Goal: Communication & Community: Answer question/provide support

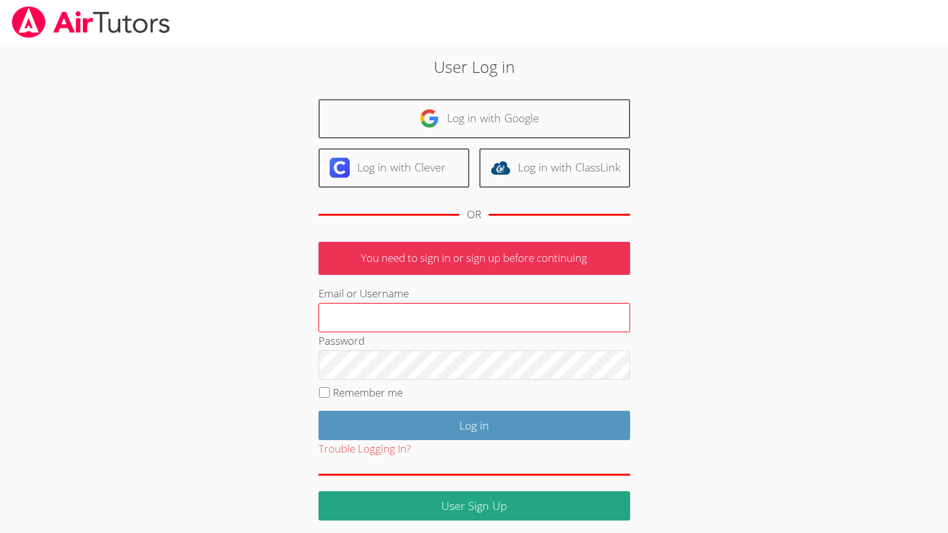
click at [417, 312] on input "Email or Username" at bounding box center [475, 318] width 312 height 30
type input "melissaobichukwu11@gmail.com"
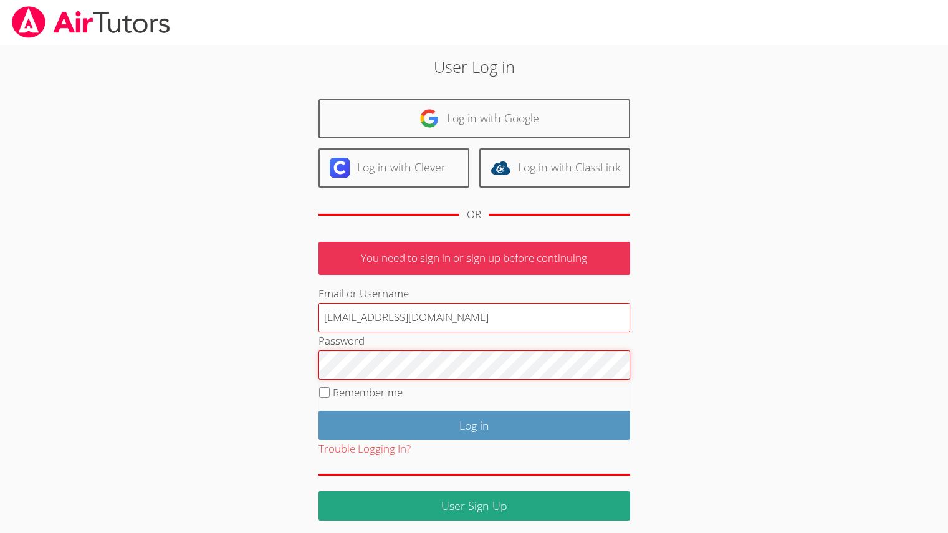
click at [319, 411] on input "Log in" at bounding box center [475, 425] width 312 height 29
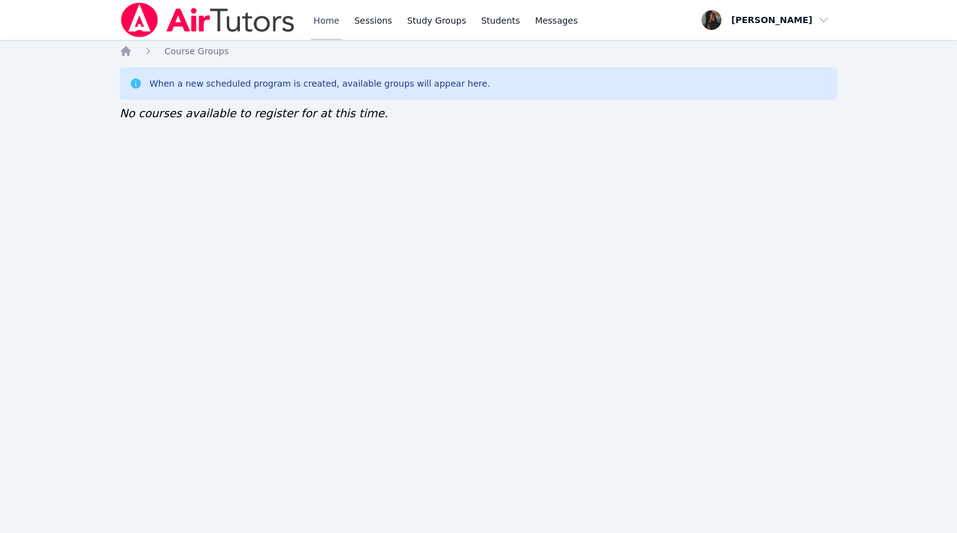
click at [321, 29] on link "Home" at bounding box center [326, 20] width 31 height 40
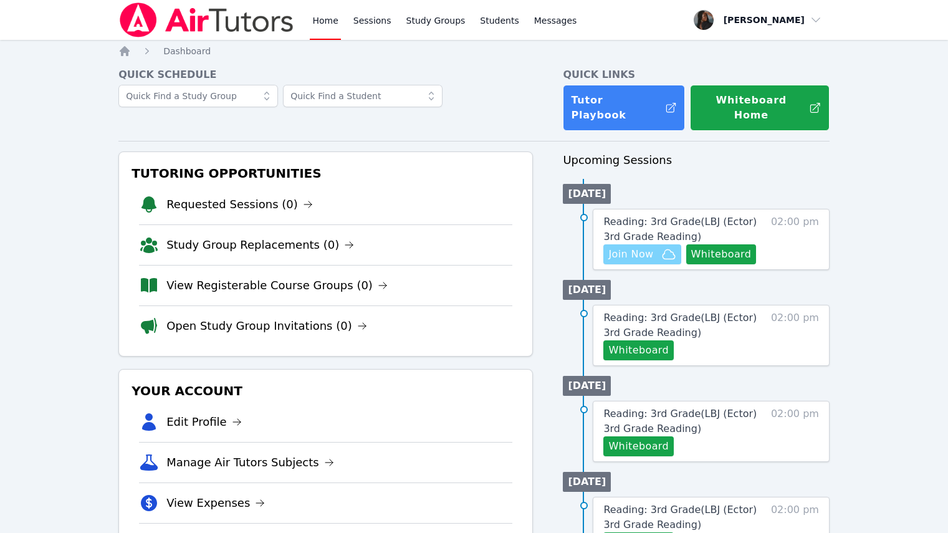
click at [629, 247] on span "Join Now" at bounding box center [630, 254] width 45 height 15
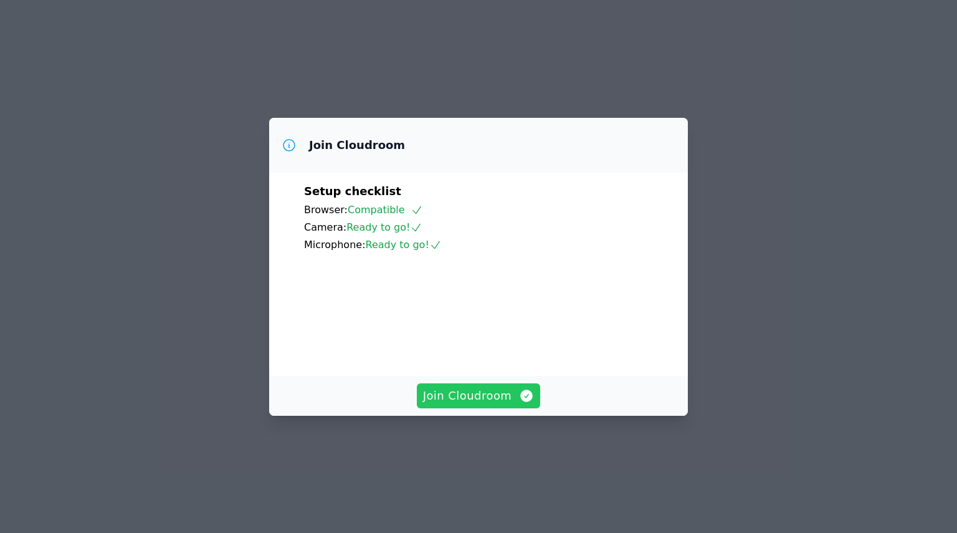
click at [490, 405] on span "Join Cloudroom" at bounding box center [479, 395] width 112 height 17
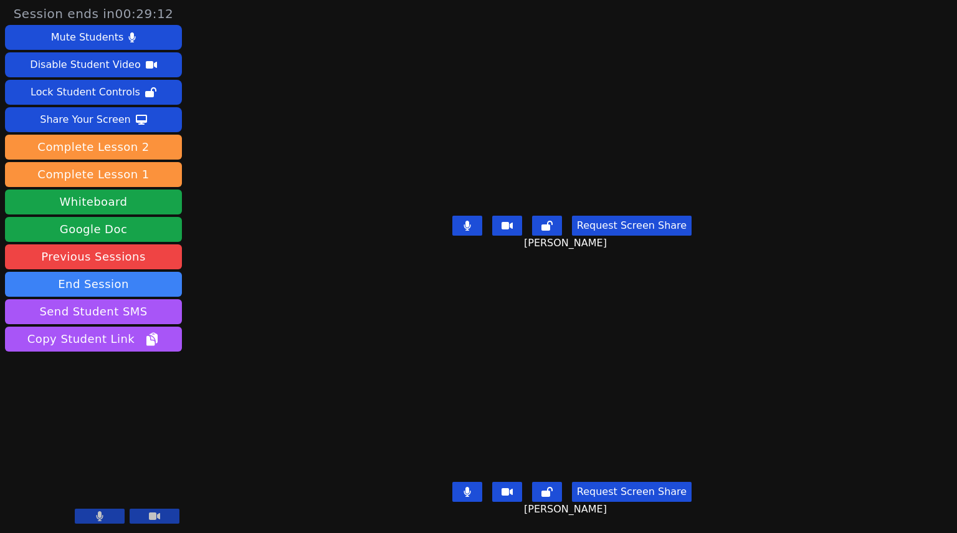
click at [464, 486] on button at bounding box center [468, 492] width 30 height 20
click at [464, 224] on button at bounding box center [468, 226] width 30 height 20
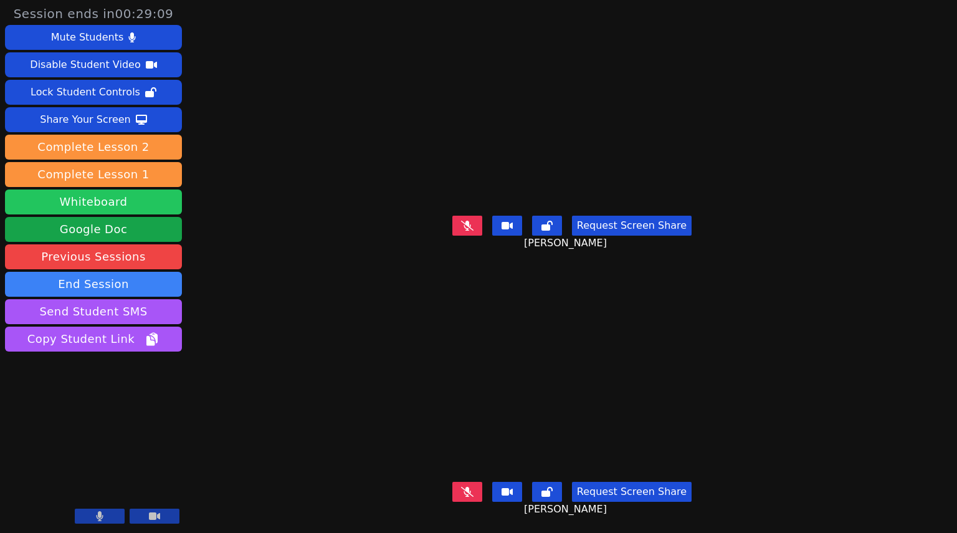
click at [117, 207] on button "Whiteboard" at bounding box center [93, 201] width 177 height 25
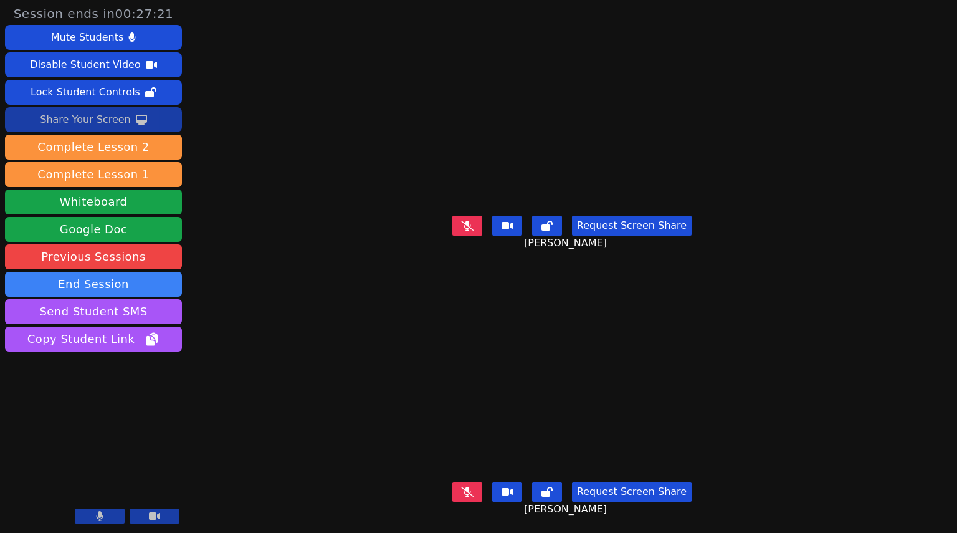
click at [61, 117] on div "Share Your Screen" at bounding box center [85, 120] width 91 height 20
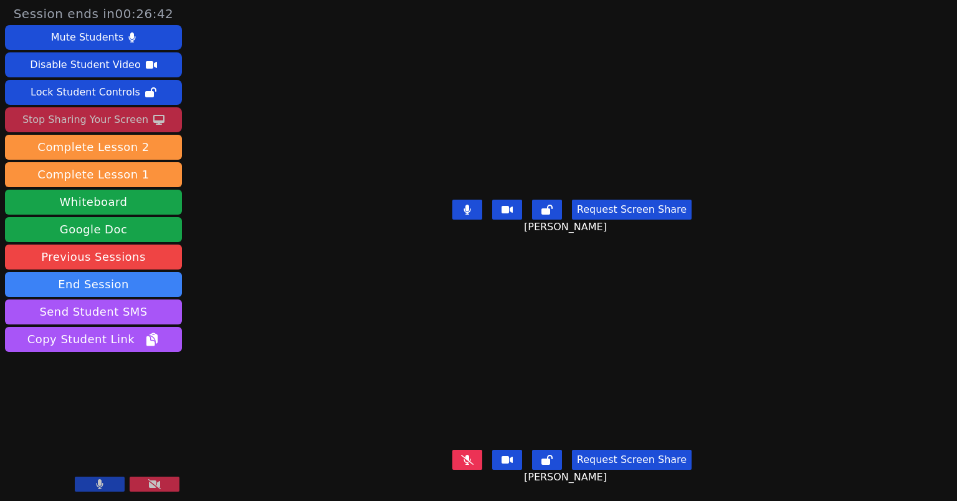
click at [110, 487] on button at bounding box center [100, 483] width 50 height 15
click at [93, 482] on icon at bounding box center [99, 484] width 12 height 10
click at [462, 203] on button at bounding box center [468, 209] width 30 height 20
click at [79, 121] on div "Stop Sharing Your Screen" at bounding box center [85, 120] width 126 height 20
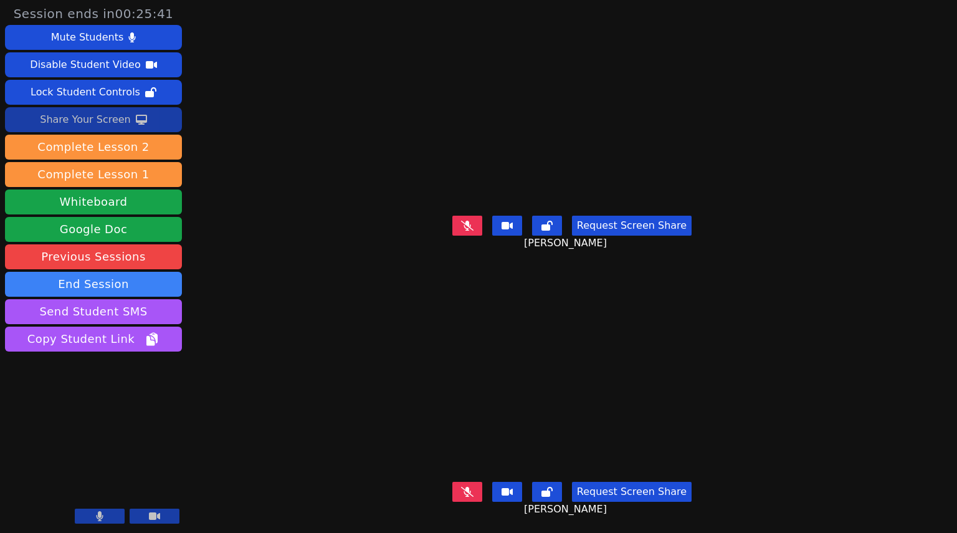
click at [884, 105] on div "Session ends in 00:25:41 Mute Students Disable Student Video Lock Student Contr…" at bounding box center [478, 266] width 957 height 533
click at [467, 221] on icon at bounding box center [467, 226] width 7 height 10
click at [112, 127] on div "Share Your Screen" at bounding box center [85, 120] width 91 height 20
click at [467, 228] on button at bounding box center [468, 226] width 30 height 20
click at [105, 516] on button at bounding box center [100, 516] width 50 height 15
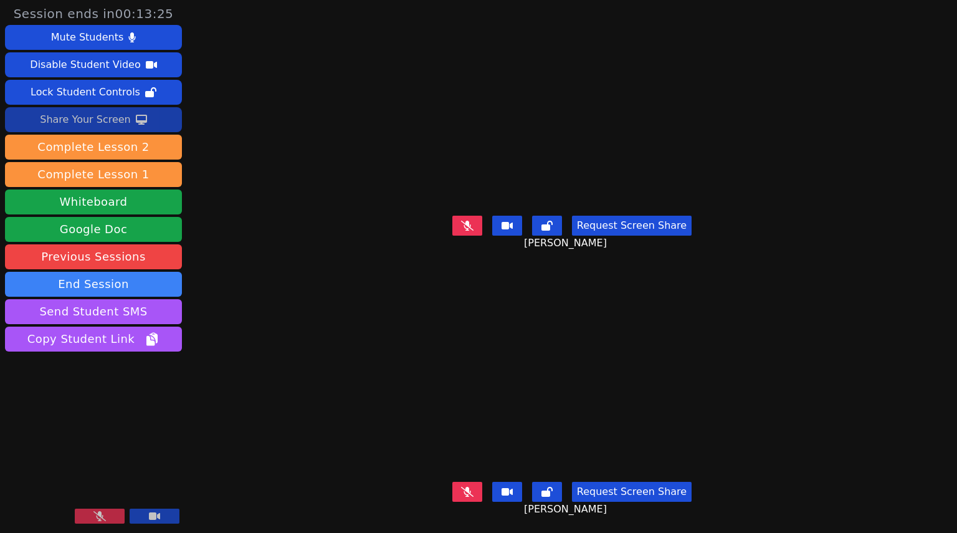
click at [95, 512] on icon at bounding box center [99, 516] width 12 height 10
click at [470, 487] on icon at bounding box center [467, 492] width 7 height 10
click at [468, 490] on button at bounding box center [468, 492] width 30 height 20
click at [472, 491] on button at bounding box center [468, 492] width 30 height 20
click at [480, 221] on button at bounding box center [468, 226] width 30 height 20
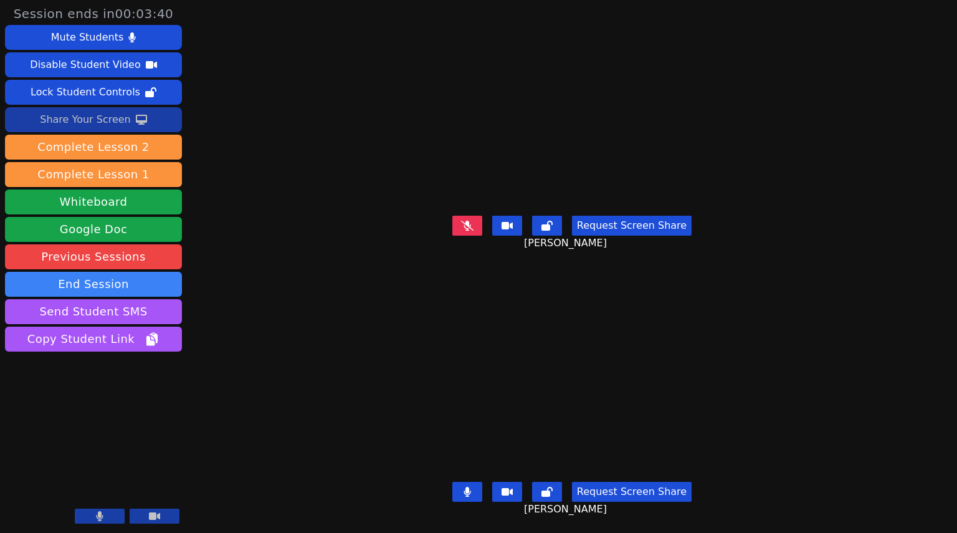
click at [467, 487] on icon at bounding box center [467, 492] width 7 height 10
click at [466, 482] on button at bounding box center [468, 492] width 30 height 20
